Goal: Find specific page/section: Find specific page/section

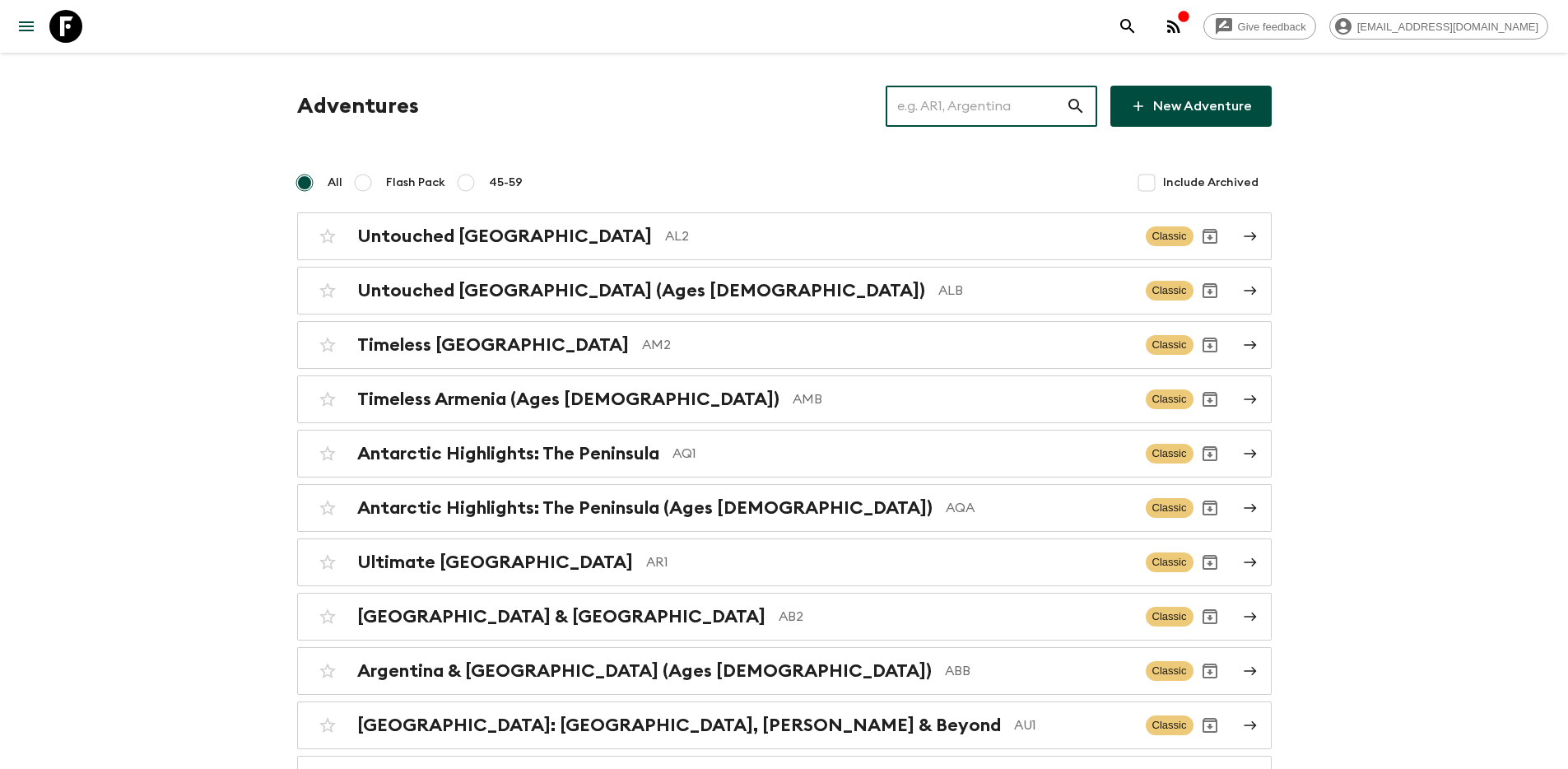
click at [940, 89] on input "text" at bounding box center [975, 106] width 180 height 46
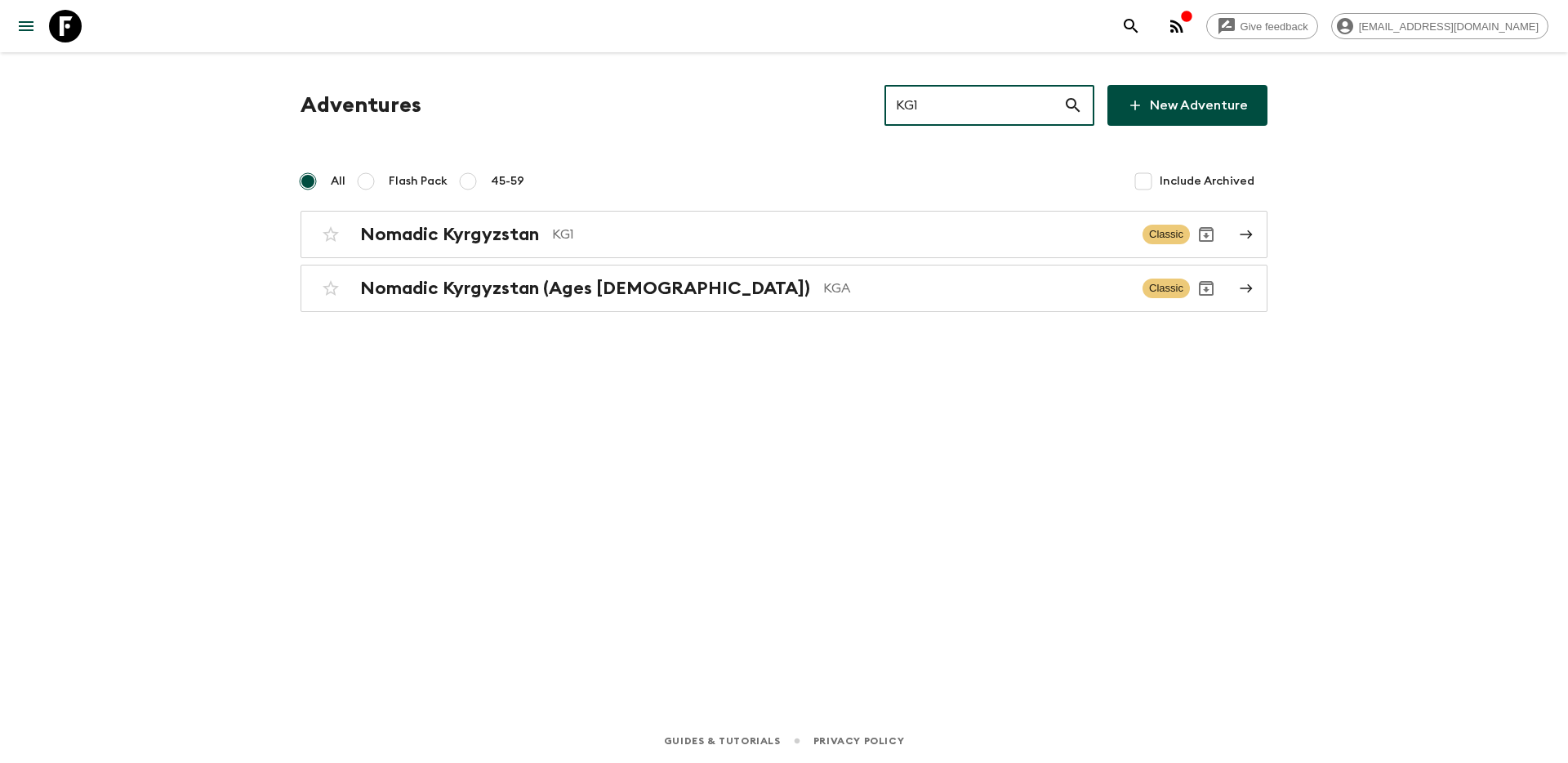
type input "KG1"
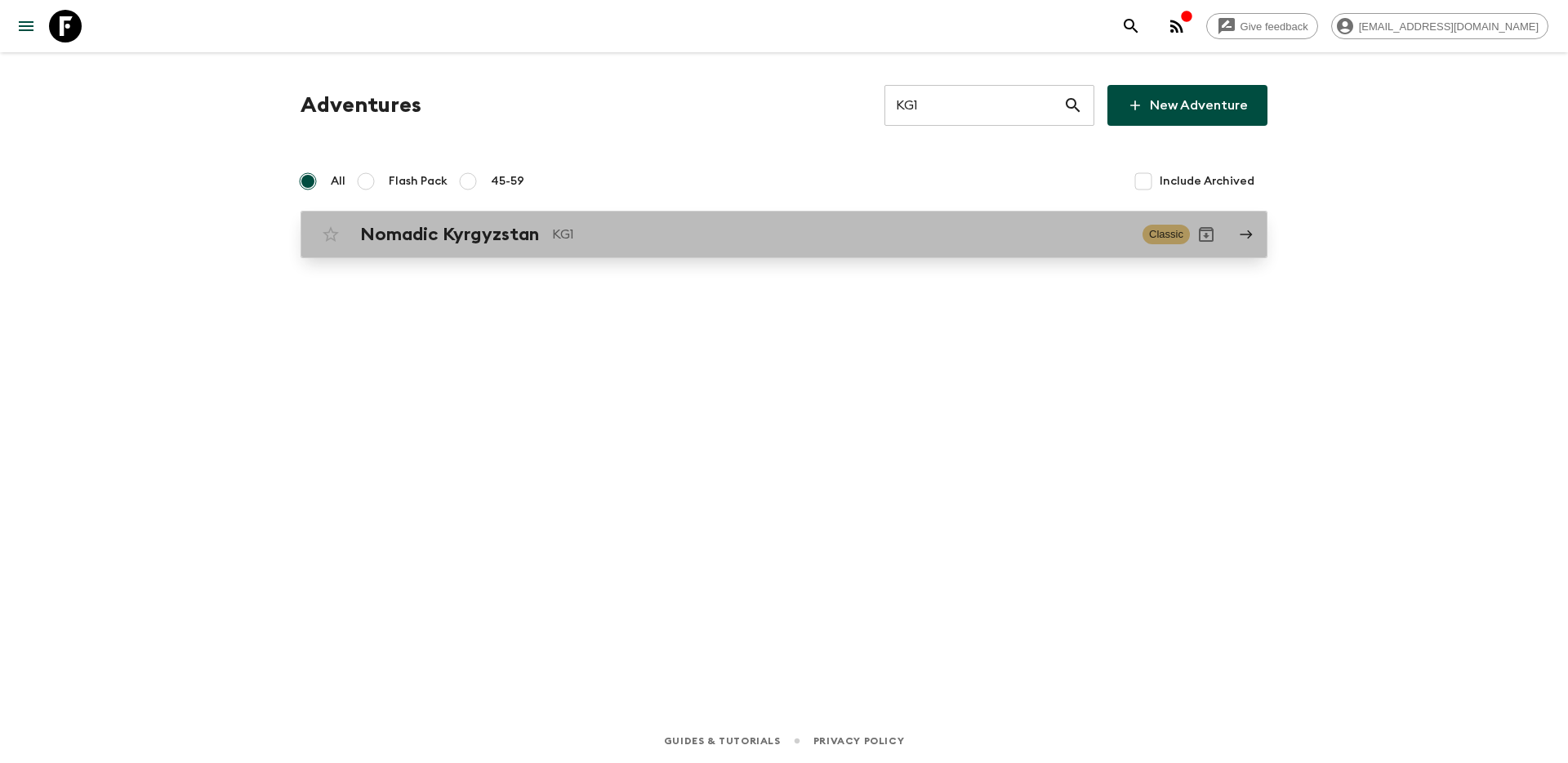
click at [400, 233] on h2 "Nomadic Kyrgyzstan" at bounding box center [450, 234] width 178 height 21
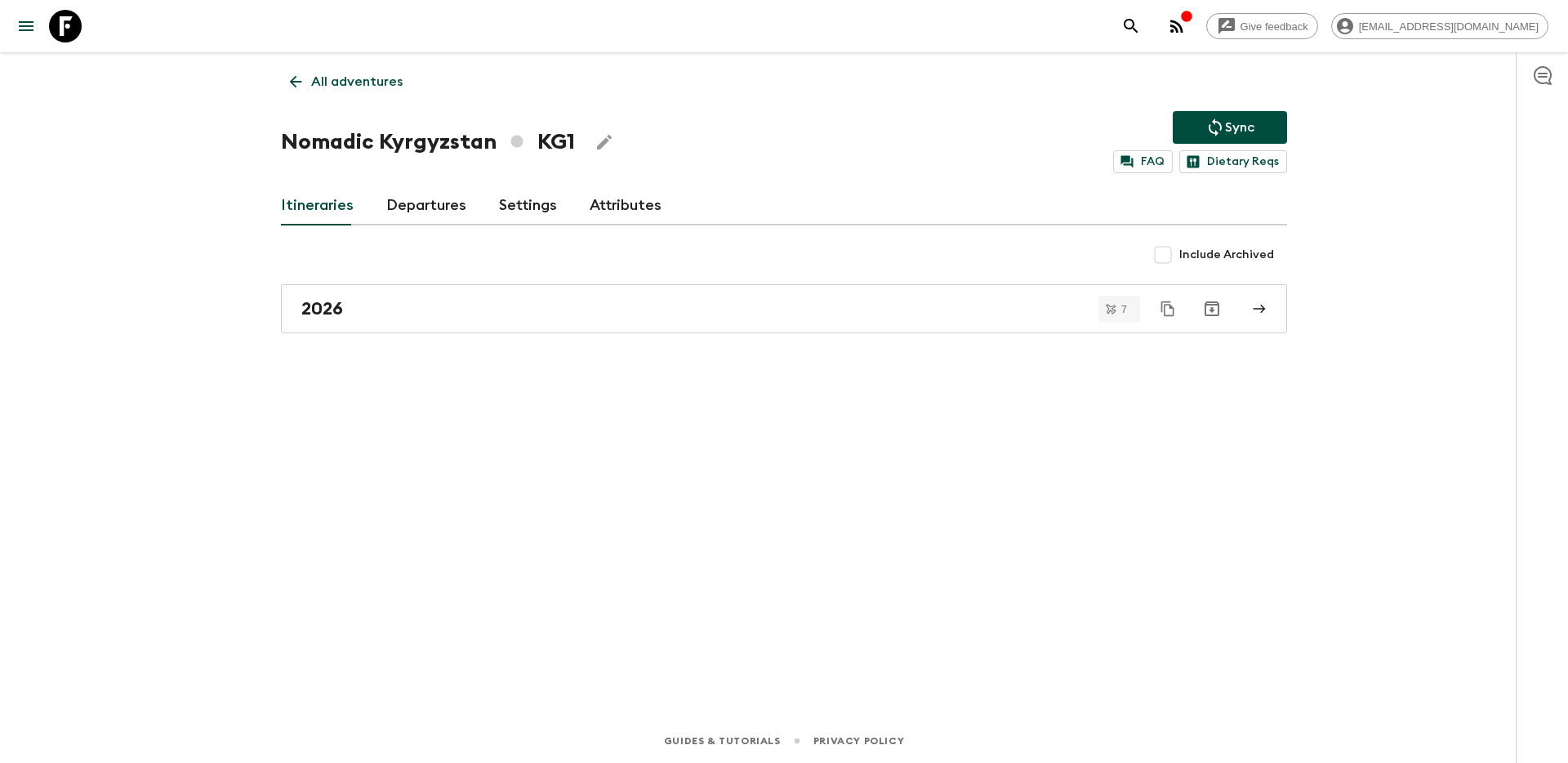
click at [514, 210] on link "Settings" at bounding box center [527, 205] width 58 height 39
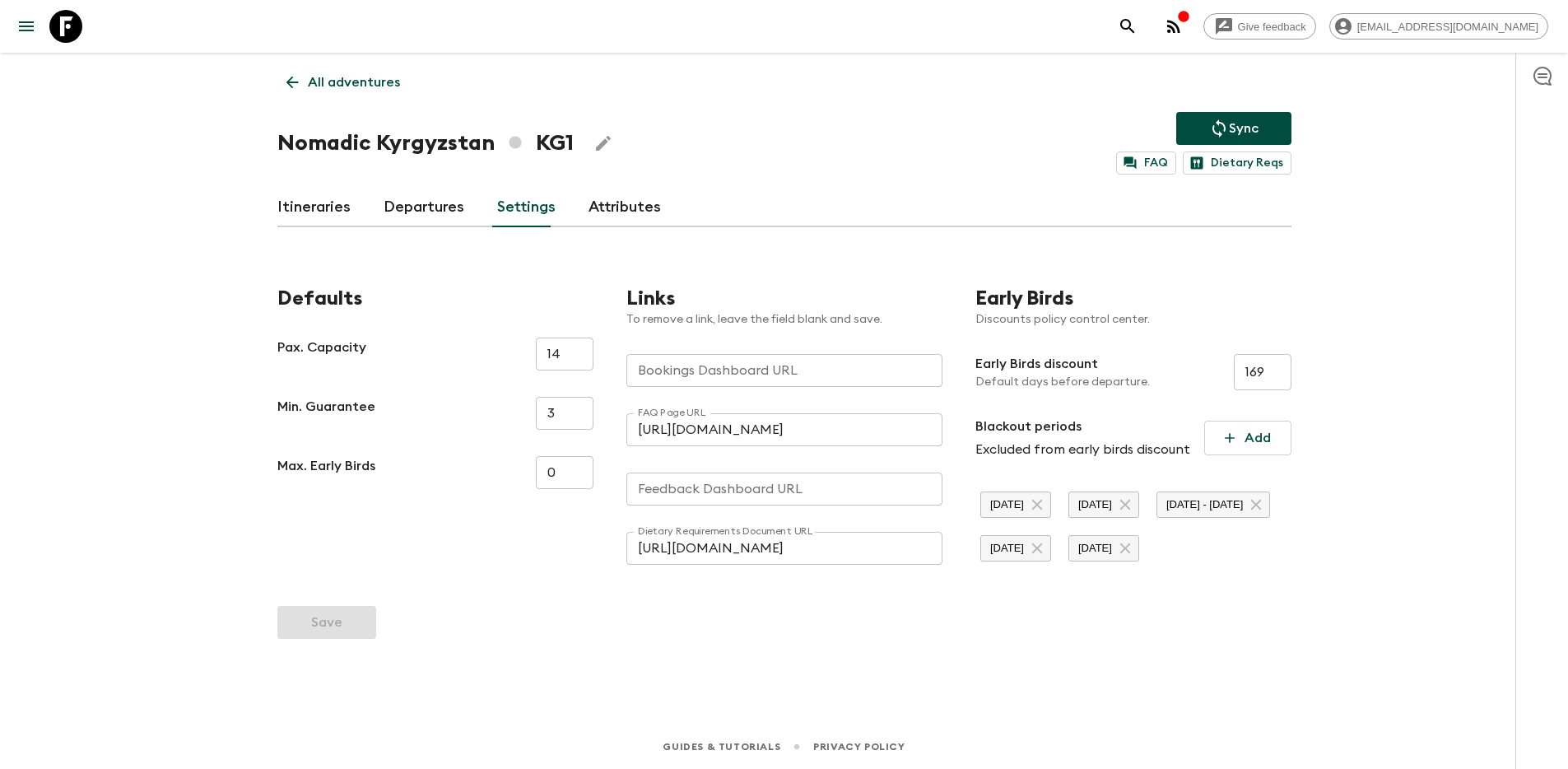
click at [609, 194] on link "Attributes" at bounding box center [625, 207] width 73 height 40
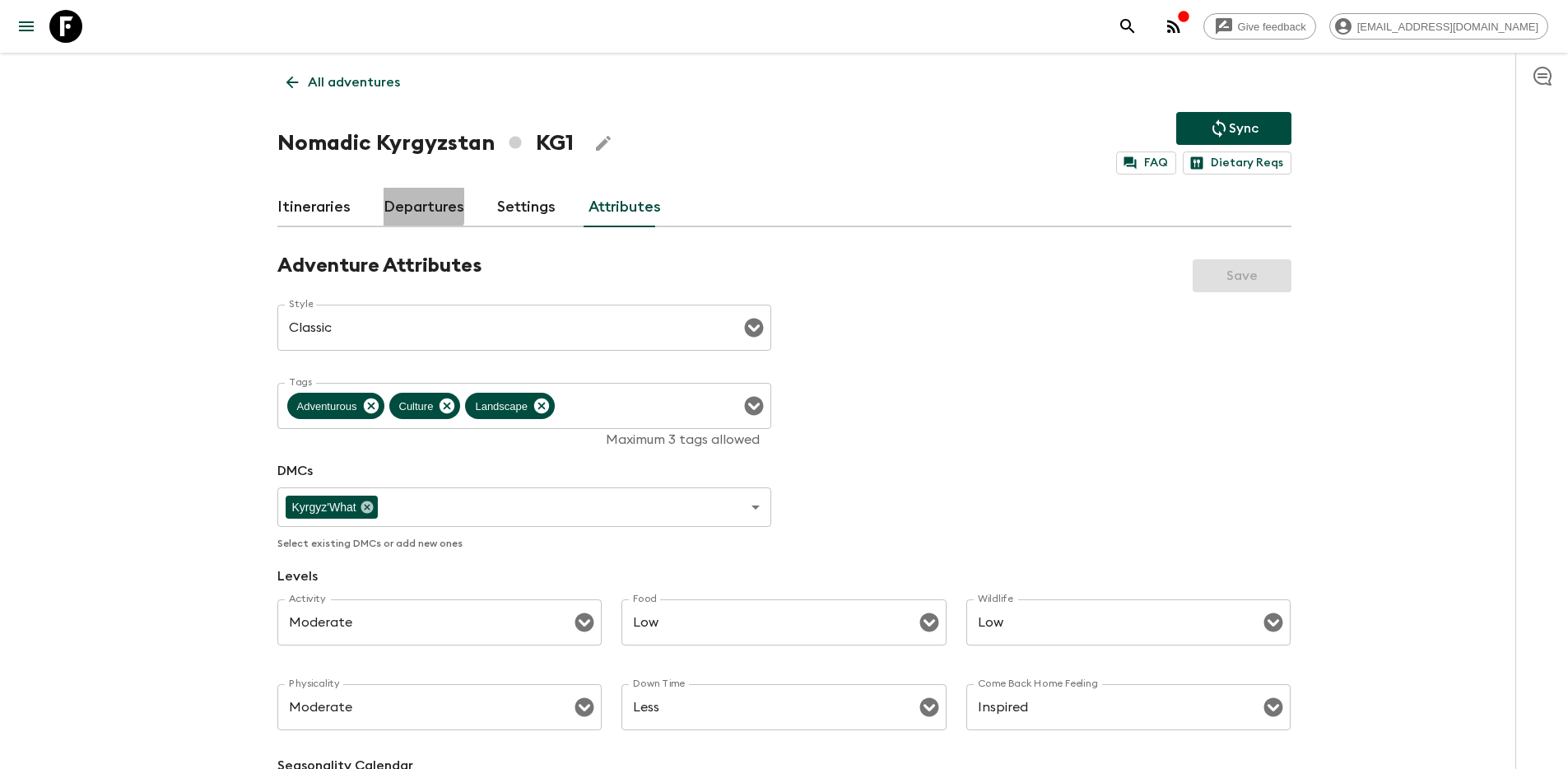
click at [404, 205] on link "Departures" at bounding box center [424, 207] width 81 height 40
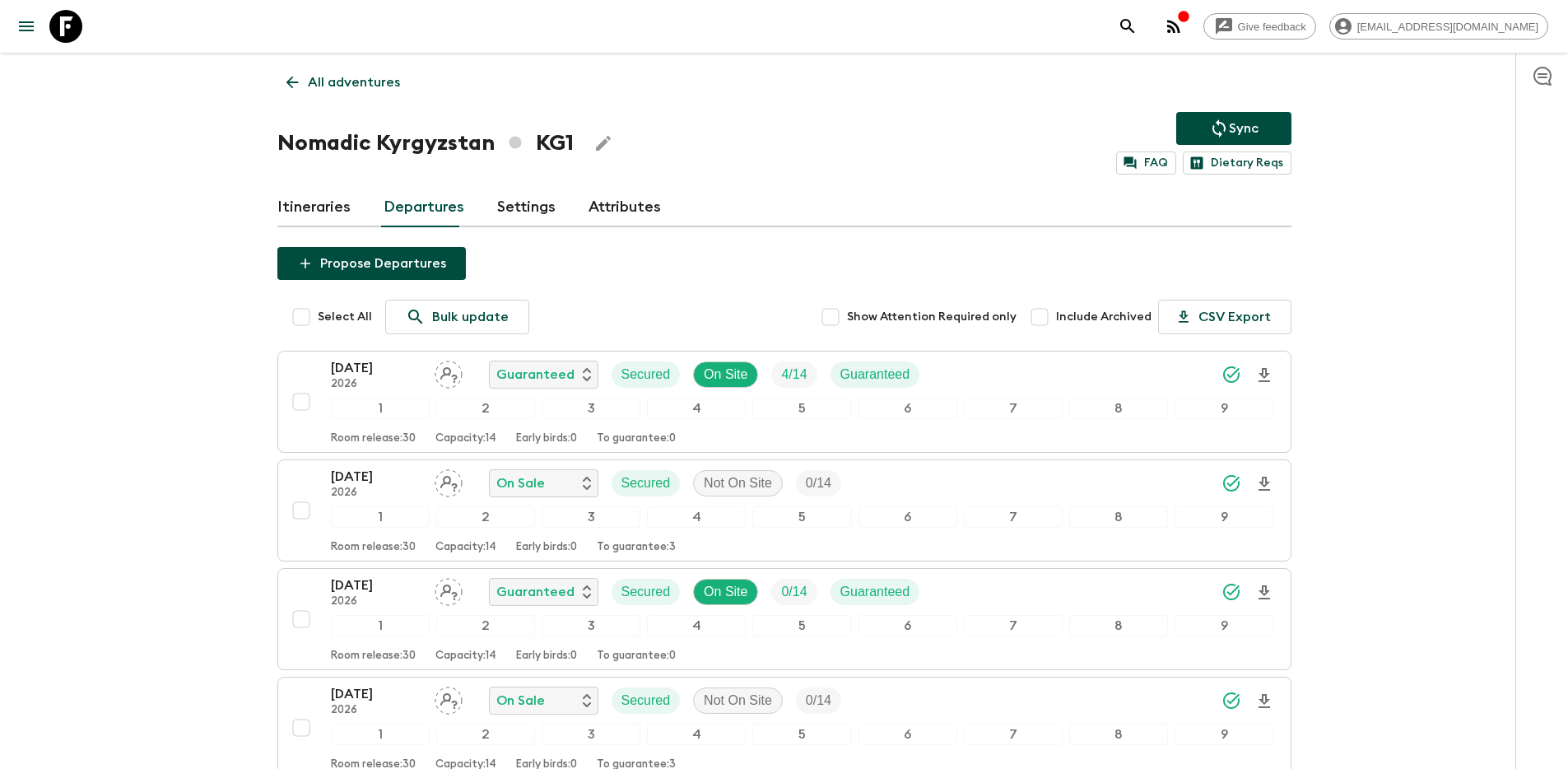
click at [319, 205] on link "Itineraries" at bounding box center [314, 207] width 73 height 40
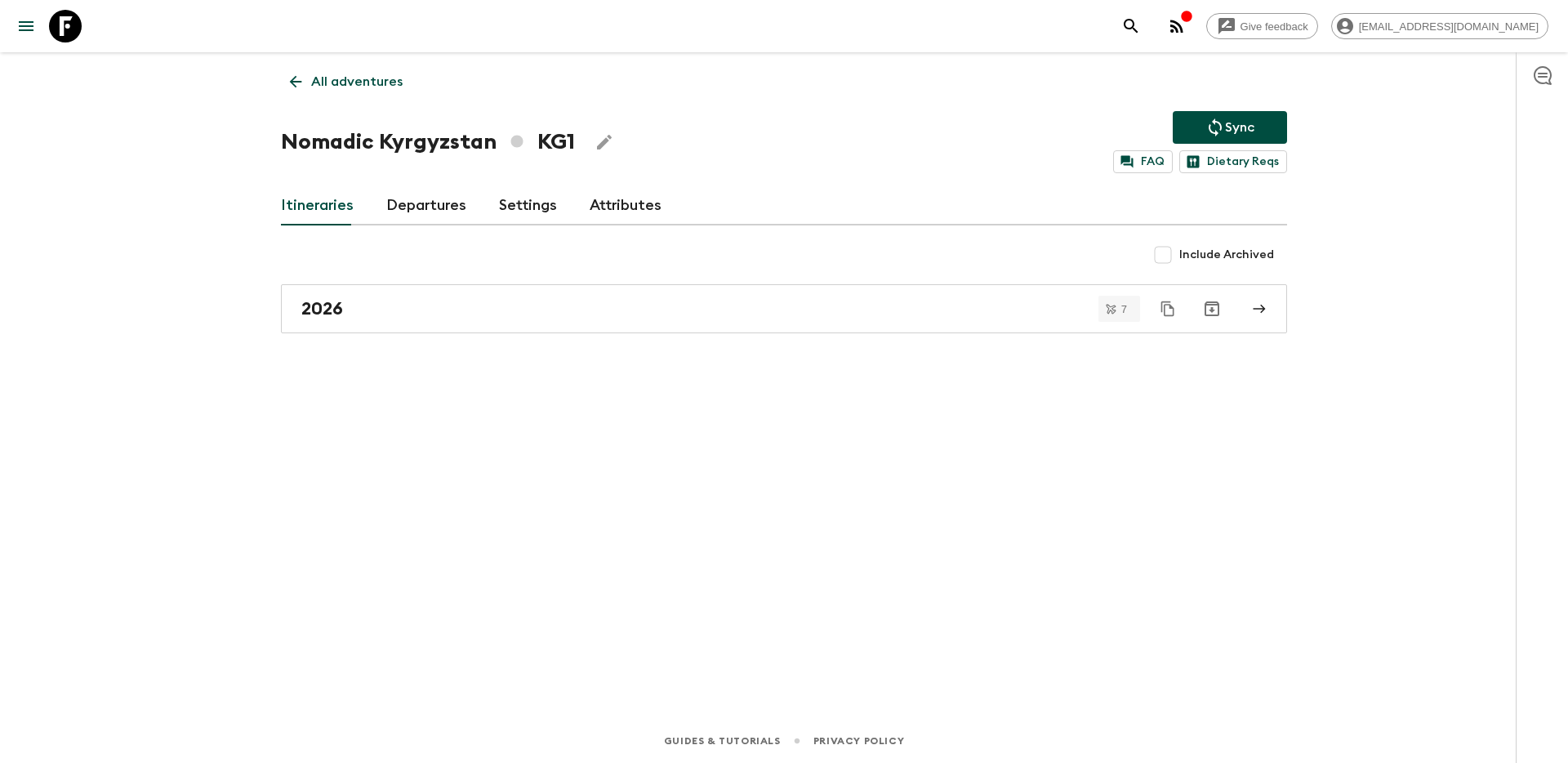
click at [500, 209] on link "Settings" at bounding box center [527, 205] width 58 height 39
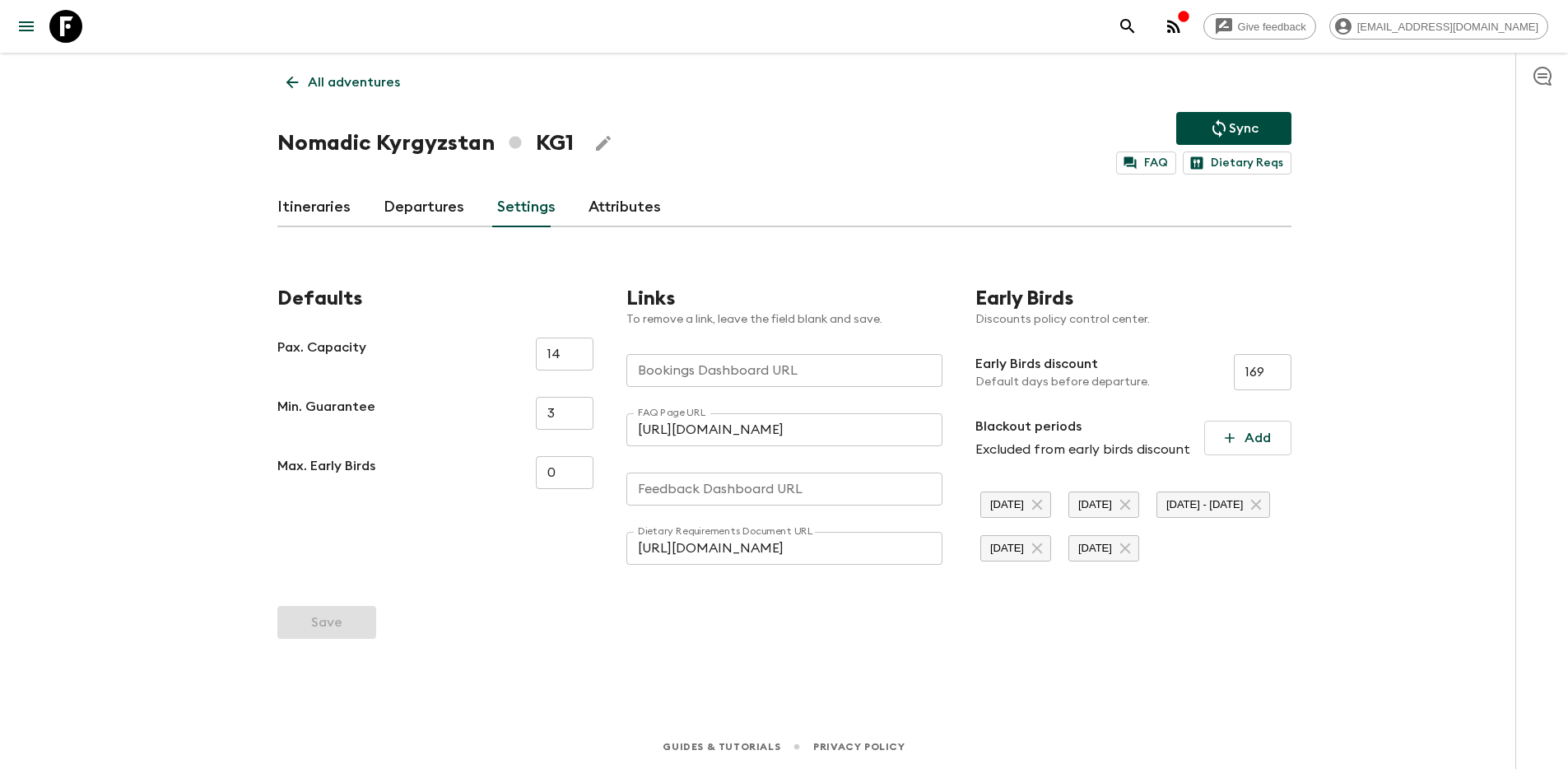
scroll to position [17, 0]
